Goal: Navigation & Orientation: Find specific page/section

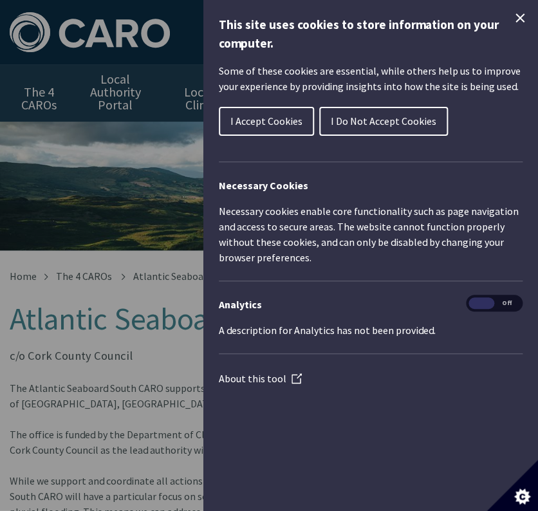
click at [521, 16] on icon "Close Cookie Control" at bounding box center [520, 18] width 9 height 9
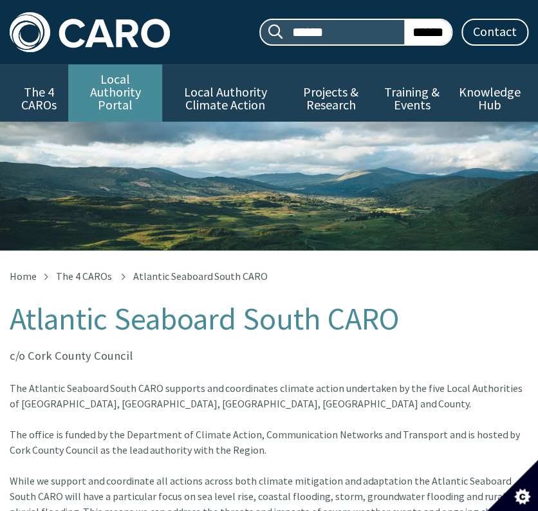
click at [113, 82] on link "Local Authority Portal" at bounding box center [115, 92] width 95 height 57
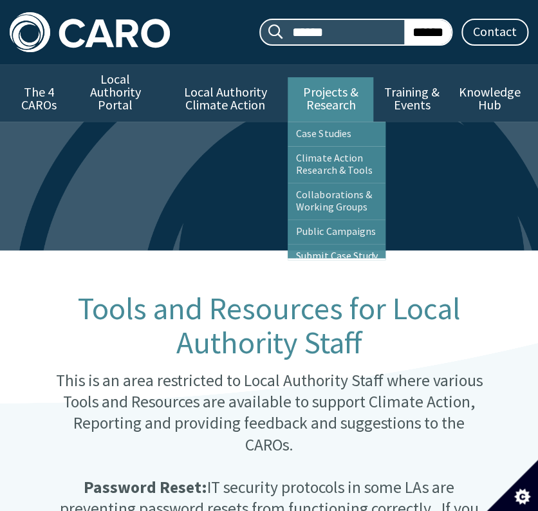
click at [355, 92] on link "Projects & Research" at bounding box center [331, 99] width 86 height 44
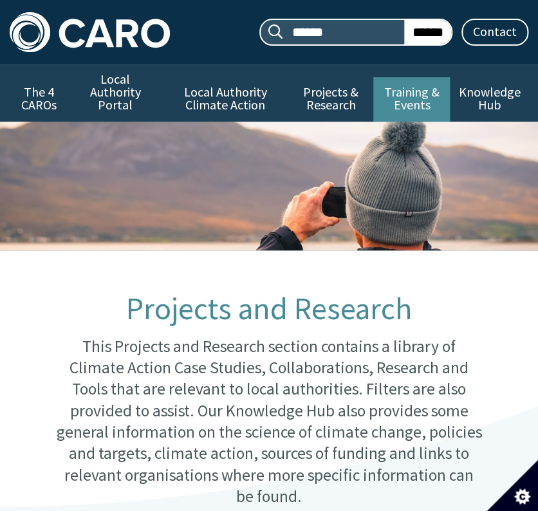
click at [414, 102] on link "Training & Events" at bounding box center [411, 99] width 77 height 44
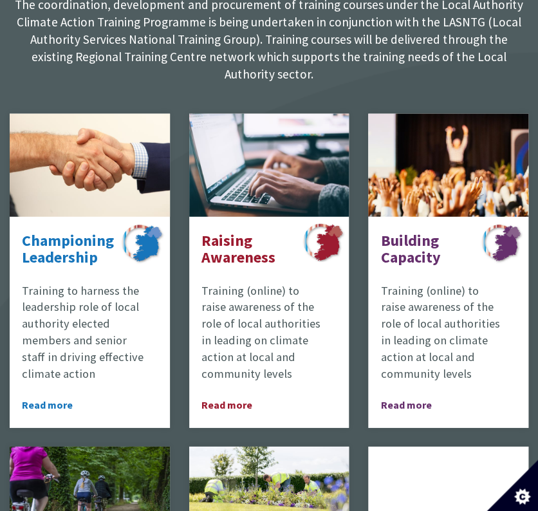
scroll to position [697, 0]
